Goal: Task Accomplishment & Management: Complete application form

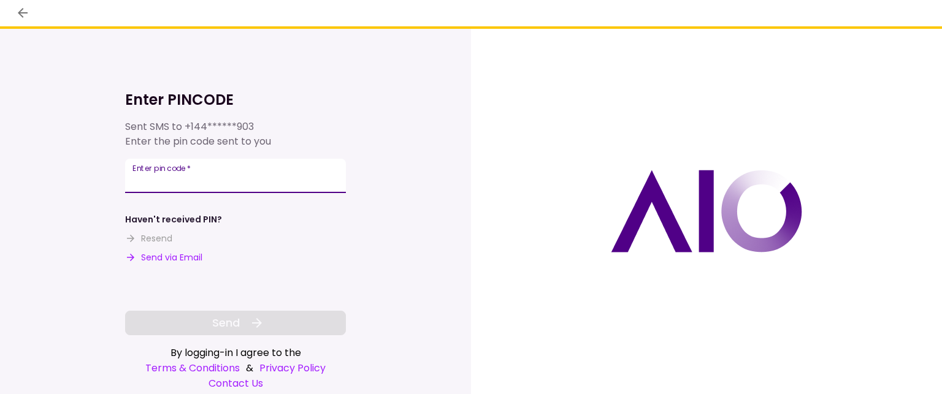
click at [164, 180] on input "Enter pin code   *" at bounding box center [235, 176] width 221 height 34
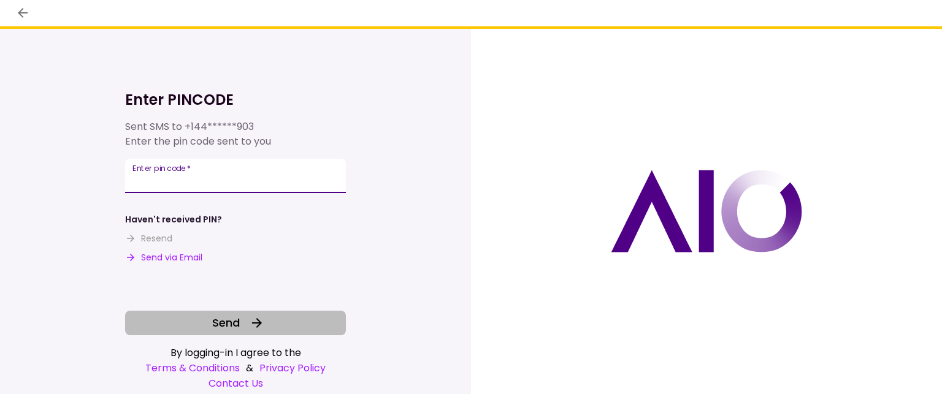
type input "******"
click at [228, 321] on span "Send" at bounding box center [226, 322] width 28 height 17
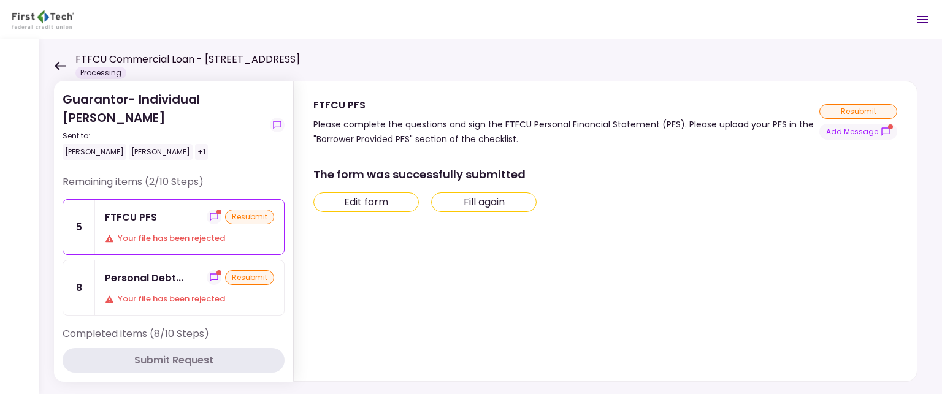
click at [228, 321] on div "Remaining items (2/10 Steps) 5 FTFCU PFS resubmit Your file has been rejected 8…" at bounding box center [174, 251] width 222 height 152
click at [367, 204] on button "Edit form" at bounding box center [365, 202] width 105 height 20
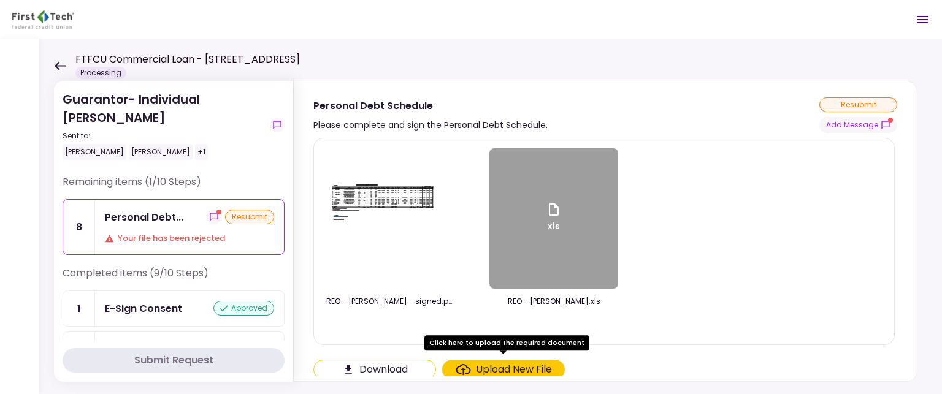
scroll to position [2, 0]
click at [516, 365] on div "Upload New File" at bounding box center [514, 369] width 76 height 15
click at [0, 0] on input "Upload New File" at bounding box center [0, 0] width 0 height 0
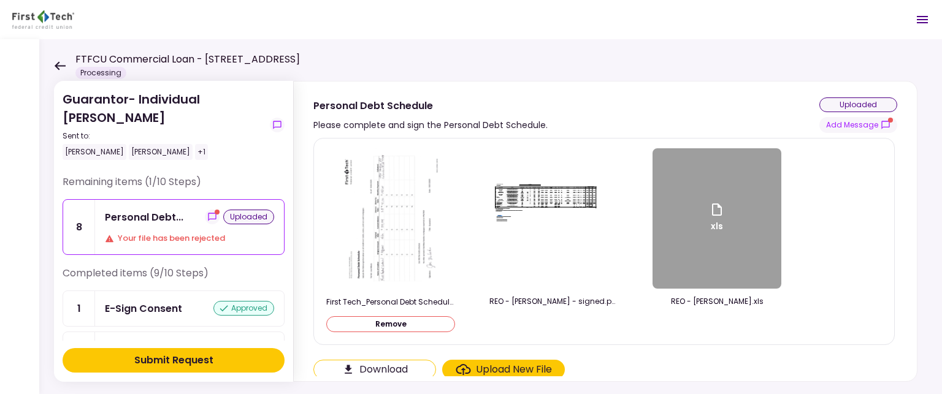
scroll to position [2, 0]
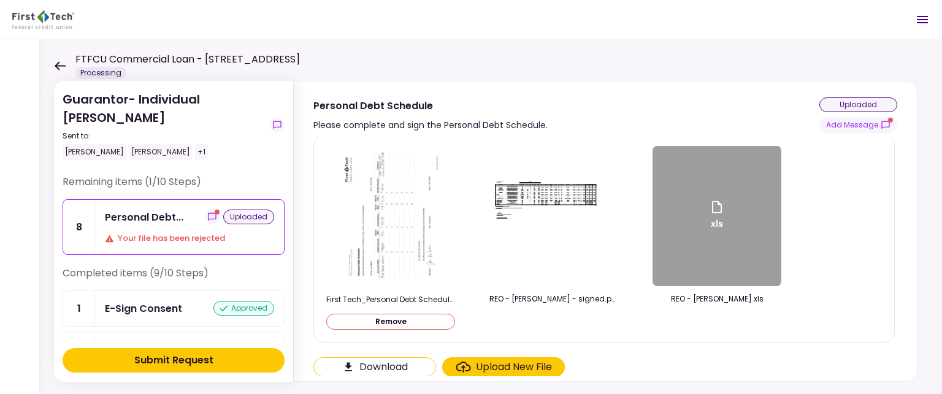
click at [162, 367] on div "Submit Request" at bounding box center [173, 360] width 79 height 15
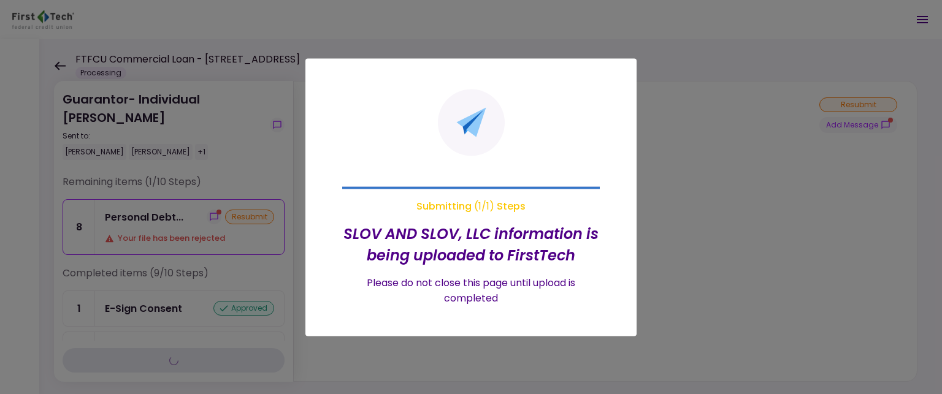
scroll to position [0, 0]
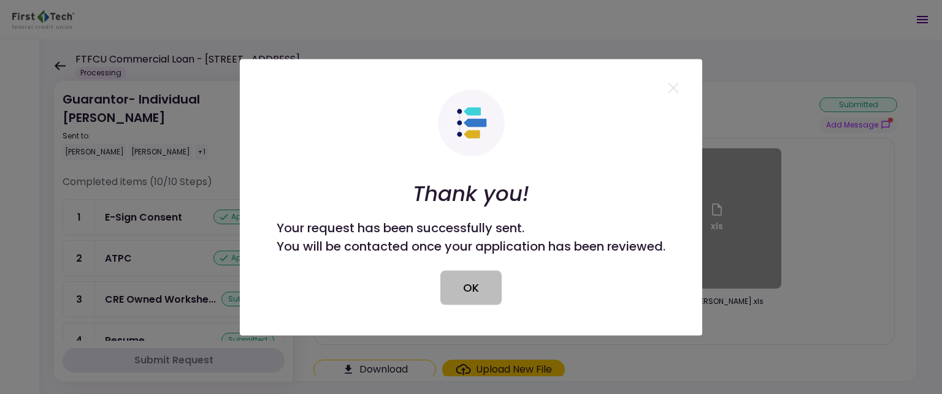
click at [484, 280] on button "OK" at bounding box center [470, 287] width 61 height 34
